Goal: Browse casually

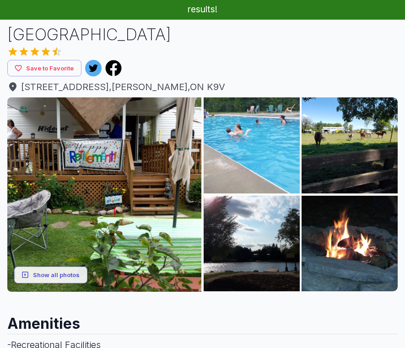
scroll to position [52, 0]
click at [63, 269] on button "Show all photos" at bounding box center [50, 274] width 73 height 17
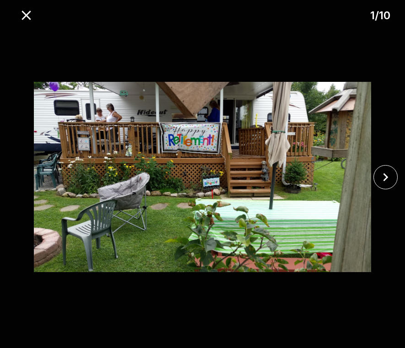
click at [390, 185] on icon "close" at bounding box center [385, 177] width 16 height 16
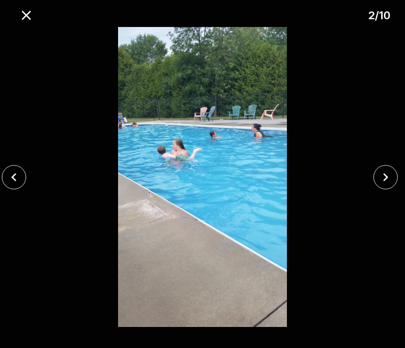
click at [390, 185] on icon "close" at bounding box center [385, 177] width 16 height 16
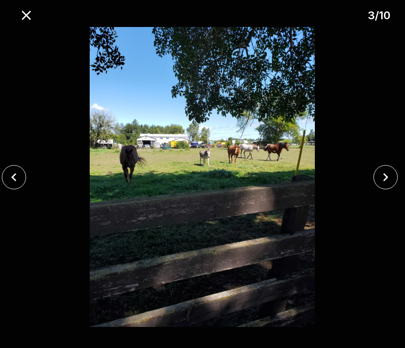
click at [390, 185] on icon "close" at bounding box center [385, 177] width 16 height 16
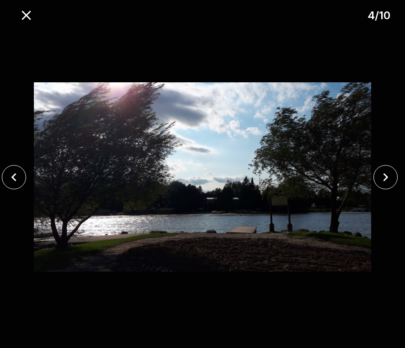
click at [389, 185] on icon "close" at bounding box center [385, 177] width 16 height 16
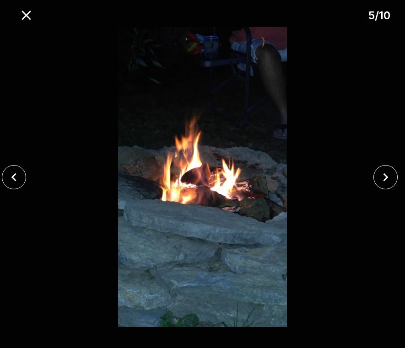
click at [390, 185] on icon "close" at bounding box center [385, 177] width 16 height 16
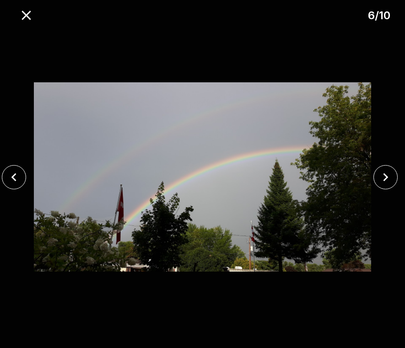
click at [391, 185] on icon "close" at bounding box center [385, 177] width 16 height 16
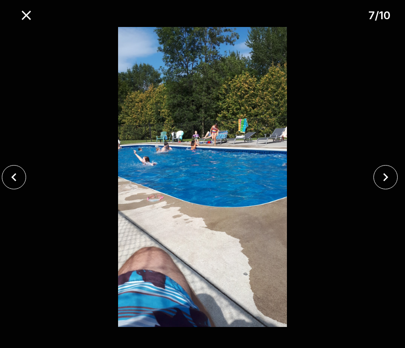
click at [388, 185] on icon "close" at bounding box center [385, 177] width 16 height 16
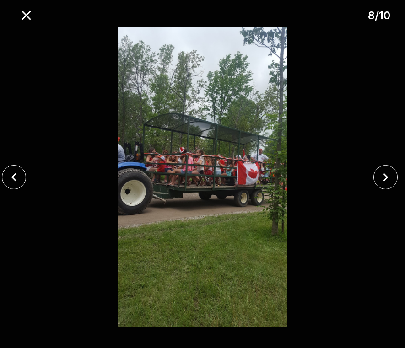
click at [390, 185] on icon "close" at bounding box center [385, 177] width 16 height 16
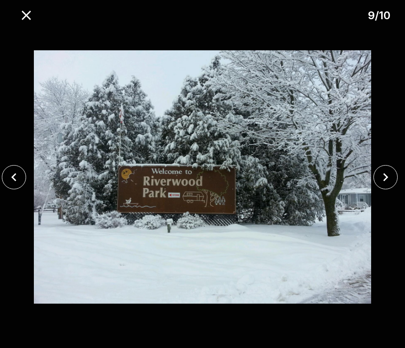
click at [388, 185] on icon "close" at bounding box center [385, 177] width 16 height 16
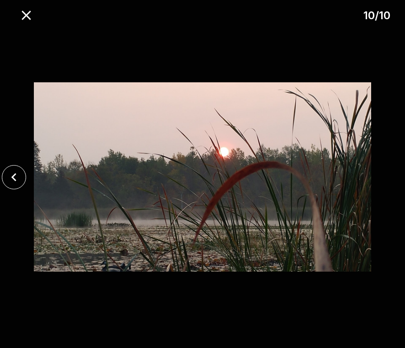
click at [390, 186] on div at bounding box center [202, 177] width 405 height 300
click at [22, 13] on icon "close" at bounding box center [26, 15] width 16 height 16
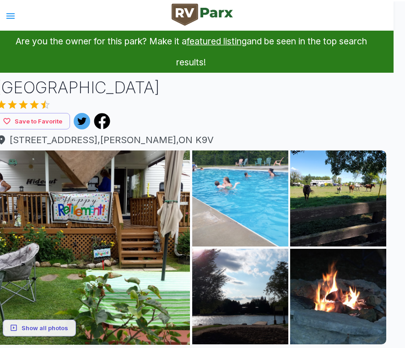
scroll to position [0, 11]
